Goal: Check status: Check status

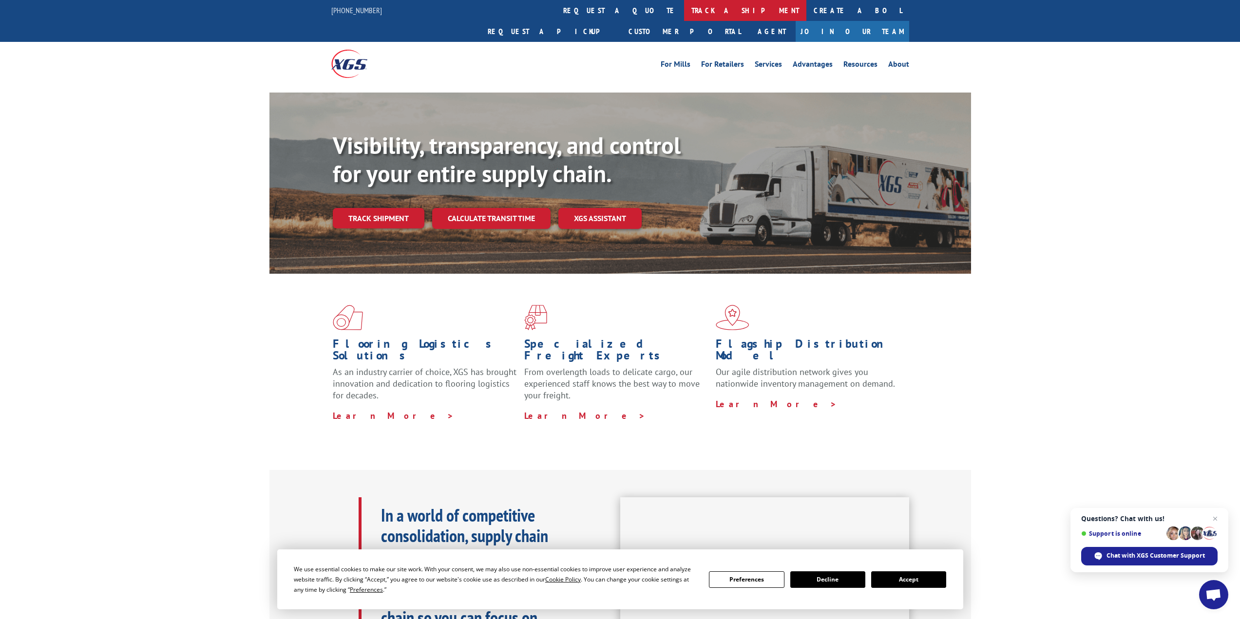
click at [684, 13] on link "track a shipment" at bounding box center [745, 10] width 122 height 21
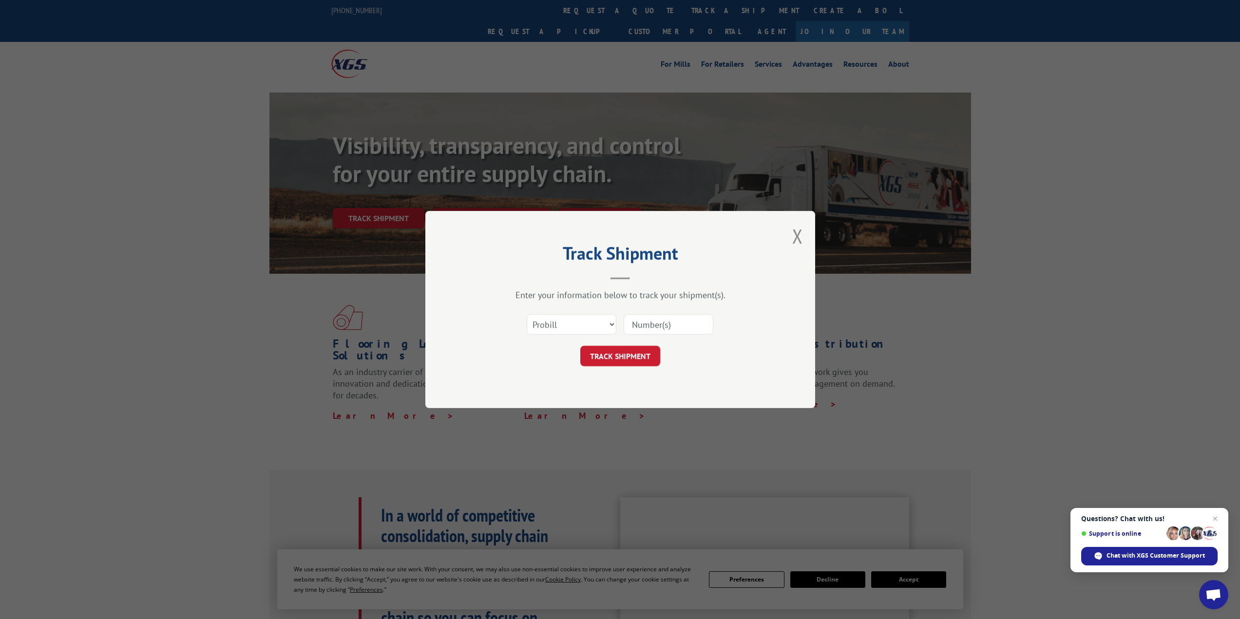
click at [569, 309] on div "Select category... Probill BOL PO" at bounding box center [620, 324] width 292 height 32
drag, startPoint x: 565, startPoint y: 323, endPoint x: 558, endPoint y: 334, distance: 13.1
click at [565, 323] on select "Select category... Probill BOL PO" at bounding box center [572, 324] width 90 height 20
select select "po"
click at [527, 314] on select "Select category... Probill BOL PO" at bounding box center [572, 324] width 90 height 20
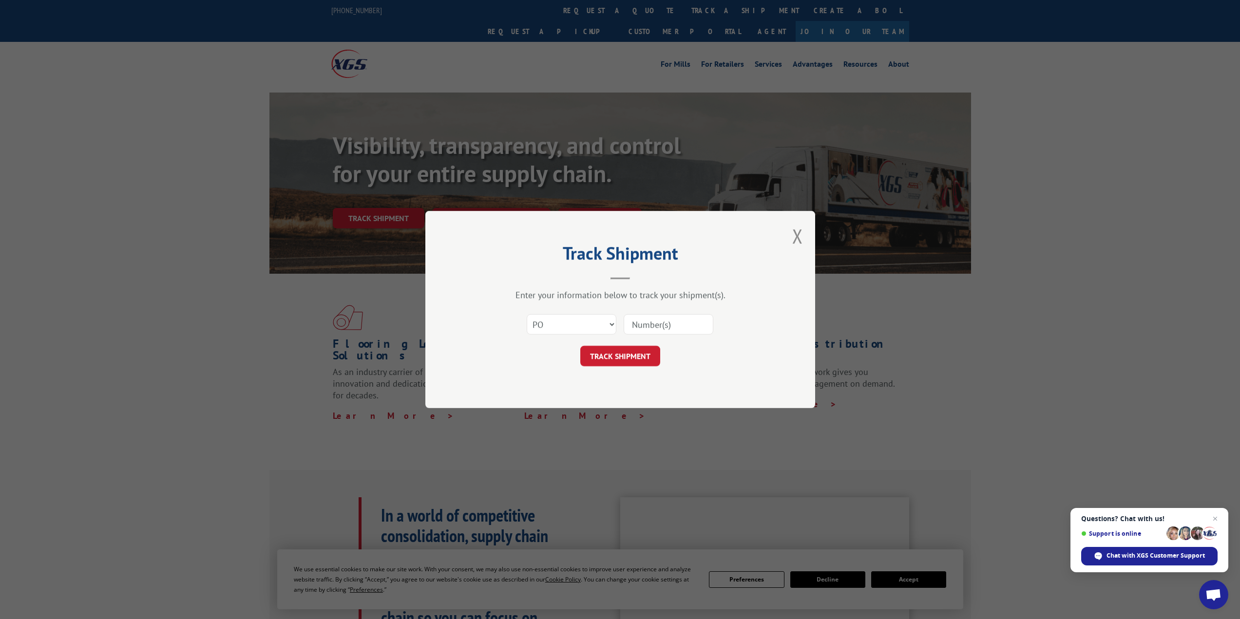
click at [663, 322] on input at bounding box center [669, 324] width 90 height 20
type input "stb11ms"
click button "TRACK SHIPMENT" at bounding box center [620, 356] width 80 height 20
